Goal: Check status: Check status

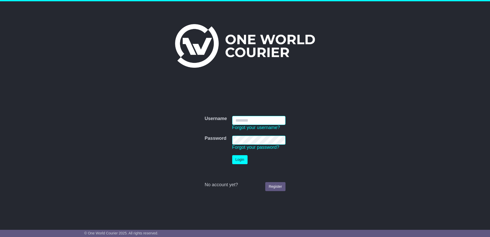
type input "**********"
click at [238, 160] on button "Login" at bounding box center [239, 159] width 15 height 9
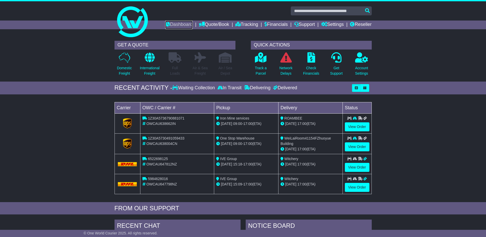
click at [178, 21] on link "Dashboard" at bounding box center [178, 24] width 27 height 9
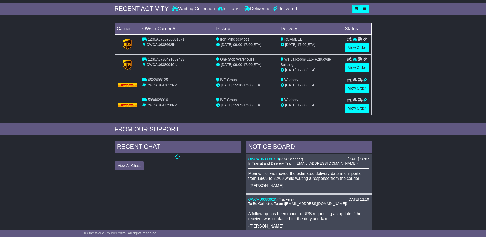
scroll to position [51, 0]
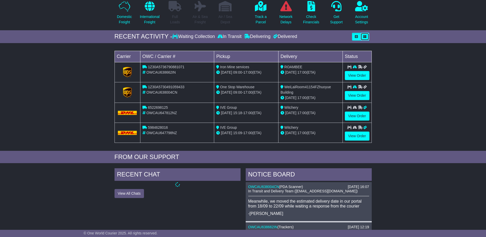
click at [365, 33] on button "button" at bounding box center [364, 37] width 9 height 8
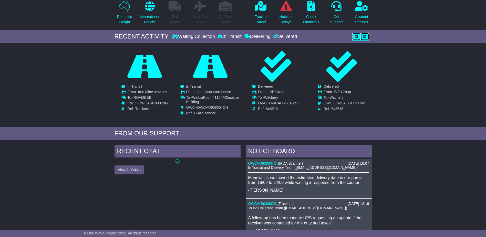
click at [358, 35] on icon "button" at bounding box center [356, 36] width 3 height 3
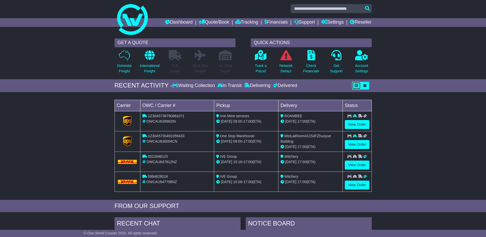
scroll to position [0, 0]
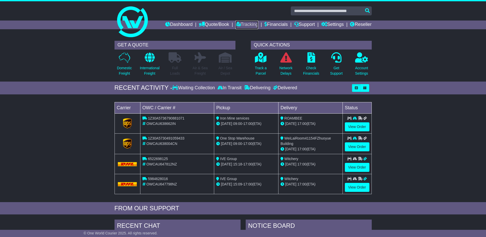
click at [248, 23] on link "Tracking" at bounding box center [246, 24] width 23 height 9
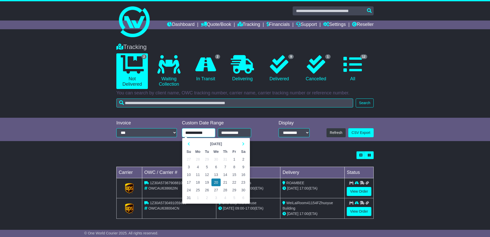
click at [204, 134] on input "**********" at bounding box center [198, 132] width 33 height 9
click at [190, 180] on td "17" at bounding box center [188, 182] width 9 height 8
type input "**********"
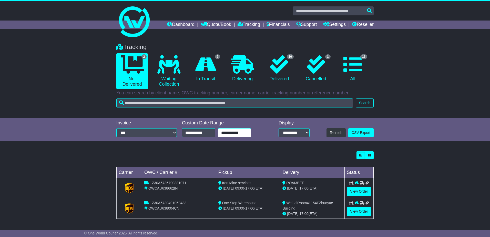
click at [233, 132] on input "**********" at bounding box center [234, 132] width 33 height 9
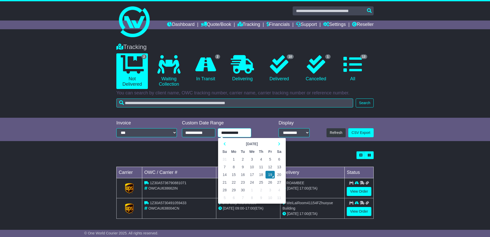
click at [251, 173] on td "17" at bounding box center [251, 175] width 9 height 8
type input "**********"
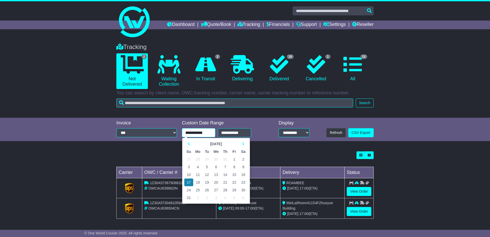
click at [202, 130] on input "**********" at bounding box center [198, 132] width 33 height 9
click at [244, 142] on th at bounding box center [243, 144] width 9 height 8
click at [214, 173] on td "17" at bounding box center [215, 175] width 9 height 8
type input "**********"
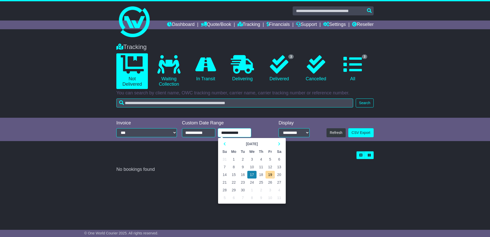
click at [238, 131] on input "**********" at bounding box center [234, 132] width 33 height 9
click at [263, 175] on td "18" at bounding box center [260, 175] width 9 height 8
type input "**********"
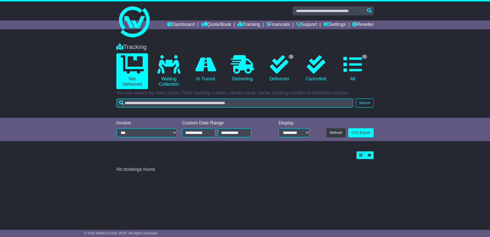
click at [275, 176] on div "Tracking 0 Not Delivered 0 Waiting Collection 0 In Transit 0 Delivering 3 0 3" at bounding box center [245, 129] width 490 height 183
click at [160, 81] on link "0 Waiting Collection" at bounding box center [169, 71] width 32 height 36
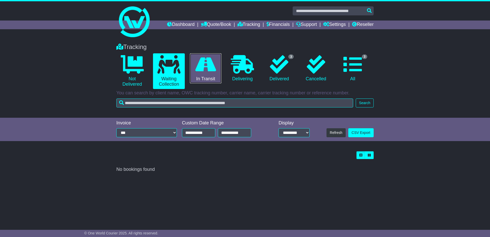
click at [207, 81] on link "0 In Transit" at bounding box center [206, 68] width 32 height 30
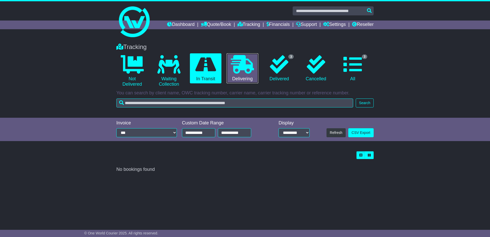
click at [239, 79] on link "0 Delivering" at bounding box center [242, 68] width 32 height 30
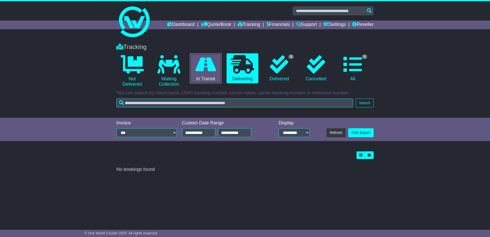
click at [214, 72] on icon at bounding box center [205, 64] width 21 height 18
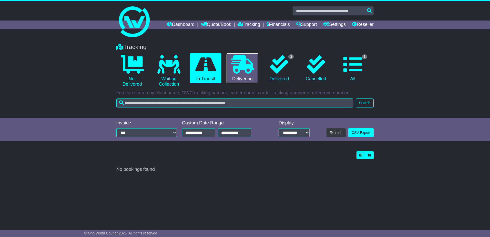
click at [246, 72] on icon at bounding box center [242, 64] width 23 height 18
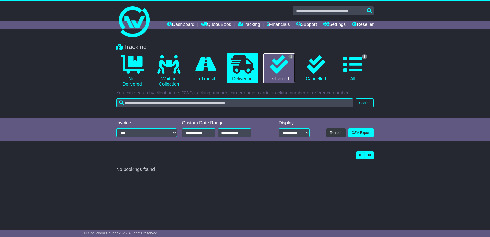
click at [276, 72] on icon at bounding box center [279, 64] width 18 height 18
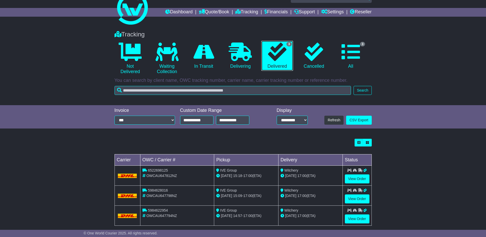
scroll to position [19, 0]
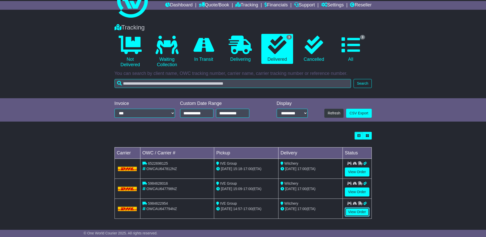
click at [357, 211] on link "View Order" at bounding box center [357, 211] width 25 height 9
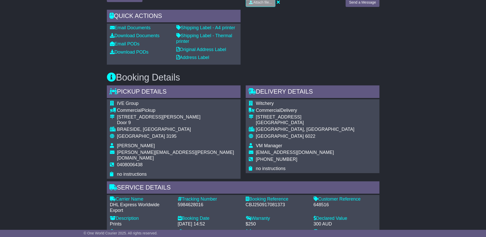
scroll to position [212, 0]
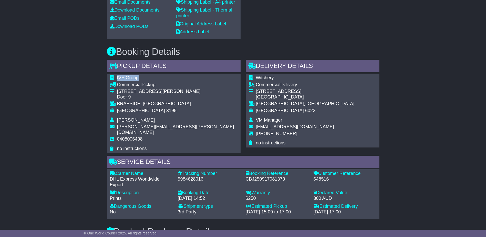
drag, startPoint x: 137, startPoint y: 71, endPoint x: 117, endPoint y: 72, distance: 19.7
click at [117, 75] on span "IVE Group" at bounding box center [128, 77] width 22 height 5
copy span "IVE Group"
drag, startPoint x: 277, startPoint y: 70, endPoint x: 255, endPoint y: 72, distance: 22.3
click at [255, 75] on tr "Witchery" at bounding box center [302, 78] width 106 height 7
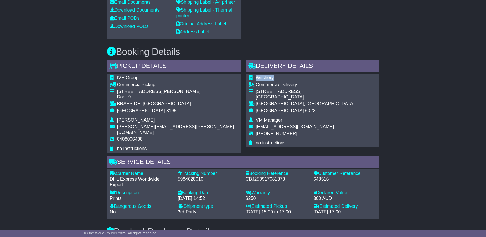
copy tr "Witchery"
drag, startPoint x: 282, startPoint y: 115, endPoint x: 256, endPoint y: 114, distance: 25.9
click at [256, 117] on td "VM Manager" at bounding box center [305, 120] width 99 height 7
copy span "VM Manager"
drag, startPoint x: 282, startPoint y: 129, endPoint x: 255, endPoint y: 129, distance: 26.6
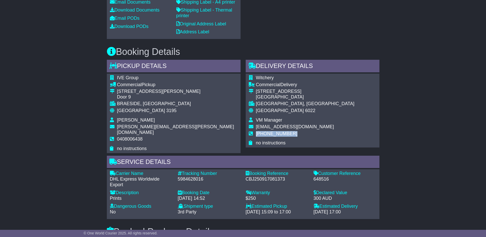
click at [255, 131] on tr "+64 9 953 0282" at bounding box center [302, 135] width 106 height 9
copy tr "+64 9 953 0282"
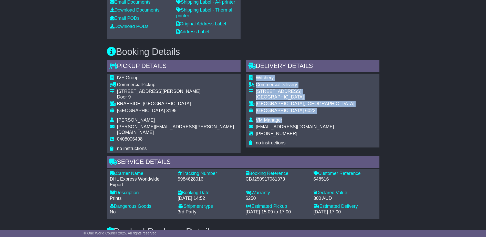
drag, startPoint x: 330, startPoint y: 120, endPoint x: 255, endPoint y: 121, distance: 75.6
click at [255, 121] on div "Witchery Commercial Delivery 179-193 Lambton Quay Harbour City Centre WELLINGTO…" at bounding box center [313, 111] width 134 height 74
drag, startPoint x: 255, startPoint y: 121, endPoint x: 315, endPoint y: 126, distance: 60.4
click at [315, 131] on td "+64 9 953 0282" at bounding box center [305, 135] width 99 height 9
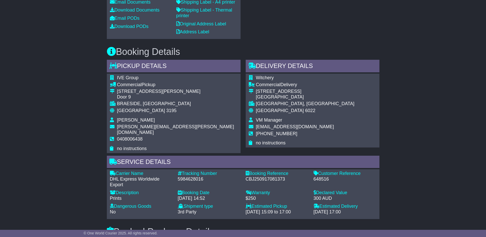
drag, startPoint x: 288, startPoint y: 90, endPoint x: 256, endPoint y: 87, distance: 32.7
click at [256, 89] on td "179-193 Lambton Quay Harbour City Centre" at bounding box center [305, 95] width 99 height 12
click at [269, 101] on div "WELLINGTON, Wellington Region" at bounding box center [305, 104] width 99 height 6
copy div "WELLINGTON"
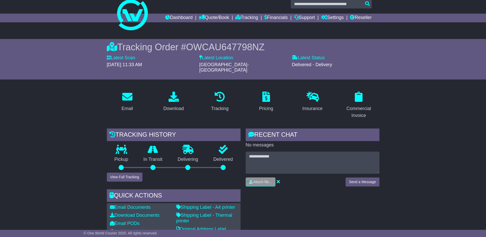
scroll to position [0, 0]
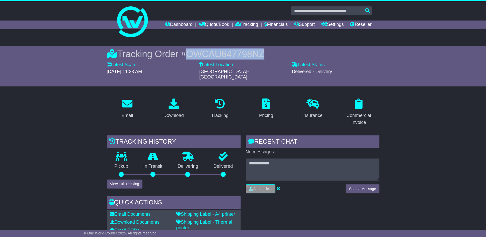
drag, startPoint x: 265, startPoint y: 52, endPoint x: 189, endPoint y: 54, distance: 75.6
click at [189, 54] on div "Tracking Order # OWCAU647798NZ" at bounding box center [243, 53] width 273 height 11
copy span "OWCAU647798NZ"
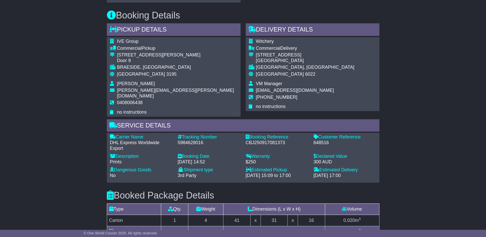
scroll to position [256, 0]
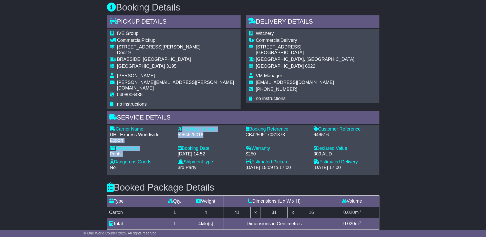
drag, startPoint x: 204, startPoint y: 124, endPoint x: 171, endPoint y: 125, distance: 33.0
click at [171, 126] on div "Carrier Name - DHL Express Worldwide Export Description - Prints Tracking Numbe…" at bounding box center [242, 149] width 271 height 46
drag, startPoint x: 171, startPoint y: 125, endPoint x: 186, endPoint y: 124, distance: 15.4
click at [185, 132] on div "5984628016" at bounding box center [209, 135] width 63 height 6
click at [186, 132] on div "5984628016" at bounding box center [209, 135] width 63 height 6
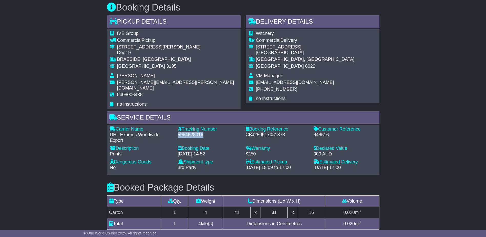
click at [186, 132] on div "5984628016" at bounding box center [209, 135] width 63 height 6
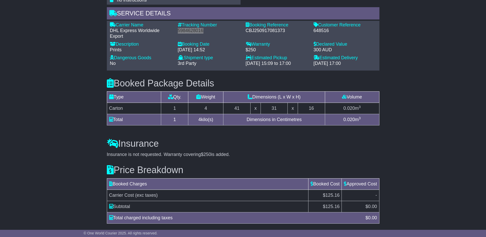
scroll to position [365, 0]
